Goal: Find specific page/section: Find specific page/section

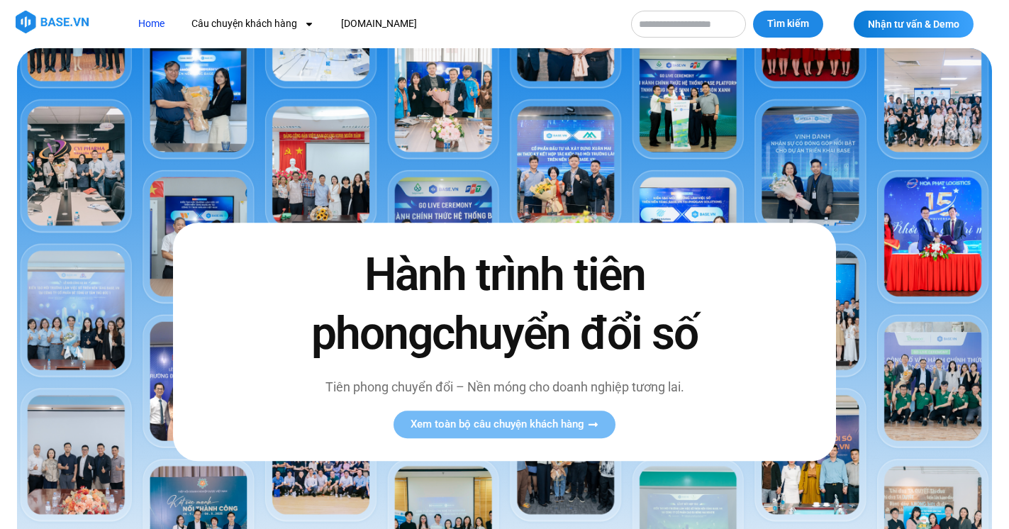
click at [682, 22] on input "Tìm kiếm" at bounding box center [688, 24] width 115 height 27
type input "*****"
click at [753, 11] on button "Tìm kiếm" at bounding box center [788, 24] width 70 height 27
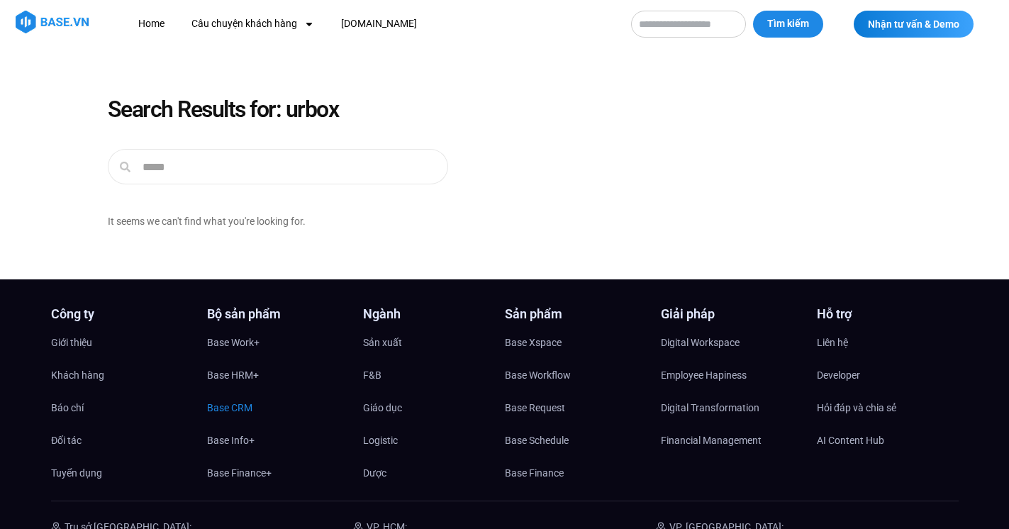
click at [240, 401] on span "Base CRM" at bounding box center [229, 407] width 45 height 21
